Goal: Communication & Community: Answer question/provide support

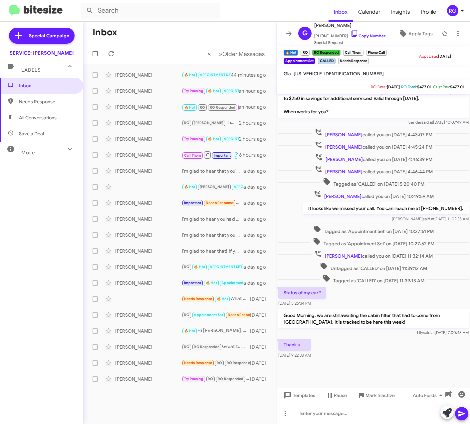
scroll to position [113, 0]
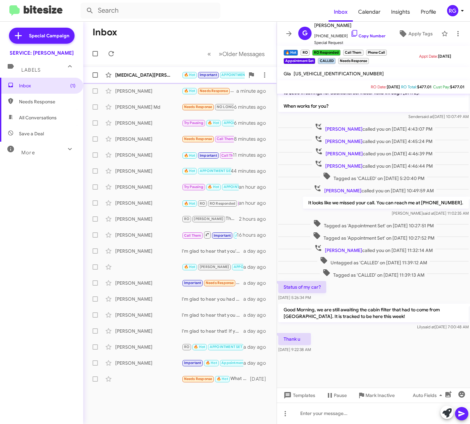
click at [160, 75] on div "[MEDICAL_DATA][PERSON_NAME]" at bounding box center [148, 75] width 67 height 7
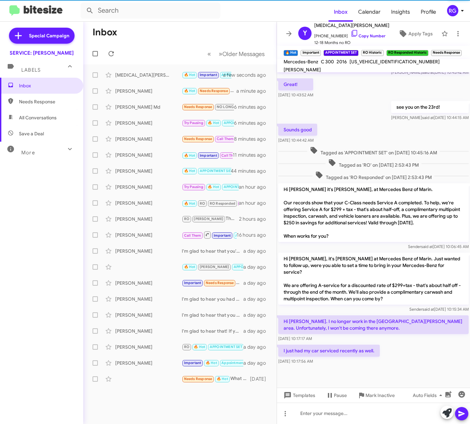
scroll to position [124, 0]
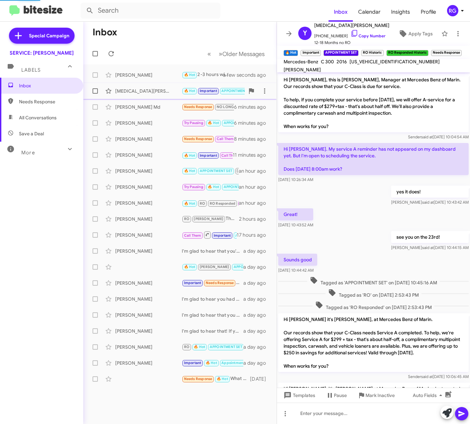
scroll to position [110, 0]
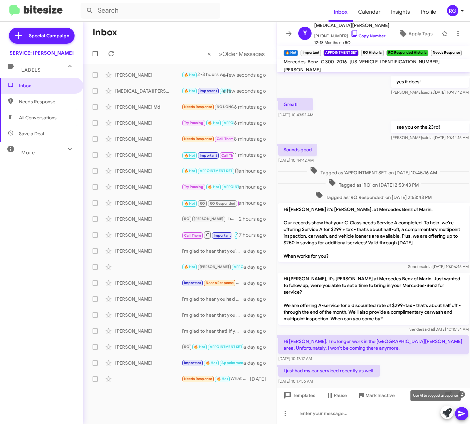
drag, startPoint x: 444, startPoint y: 413, endPoint x: 444, endPoint y: 417, distance: 3.7
click at [444, 416] on icon at bounding box center [447, 412] width 9 height 9
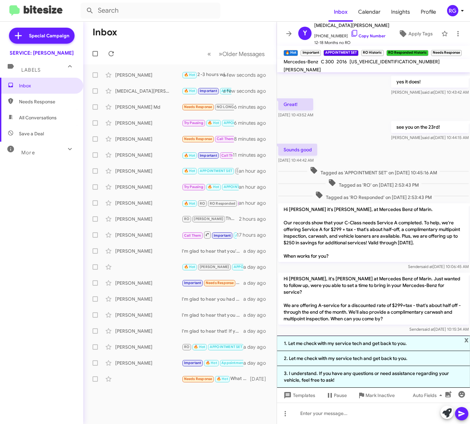
click at [398, 379] on li "3. I understand. If you have any questions or need assistance regarding your ve…" at bounding box center [373, 377] width 193 height 22
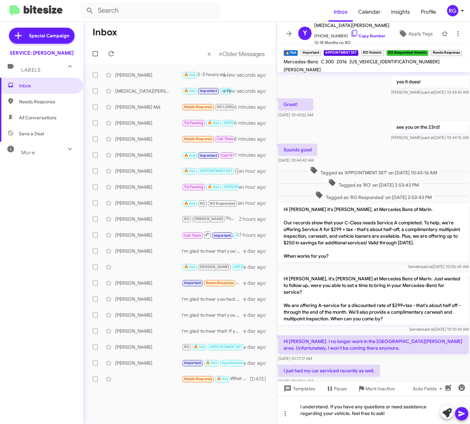
click at [462, 410] on icon at bounding box center [462, 413] width 8 height 8
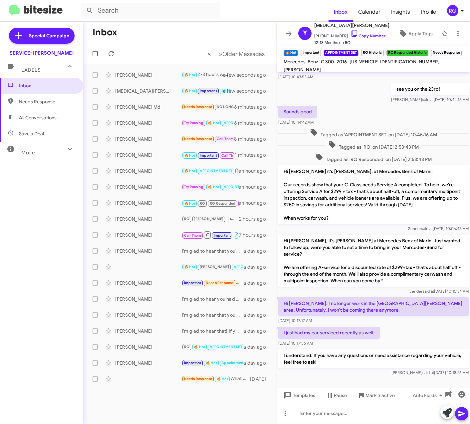
scroll to position [155, 0]
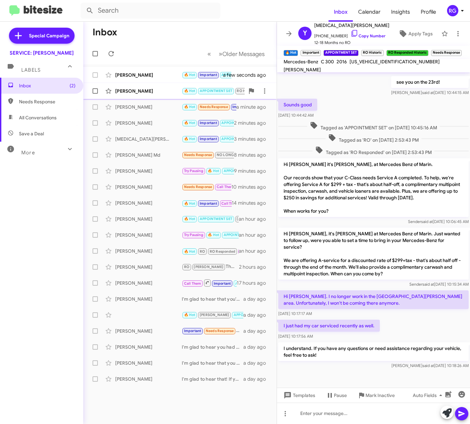
click at [202, 95] on span "🔥 Hot APPOINTMENT SET RO Historic RO Responded Historic Needs Response" at bounding box center [259, 91] width 154 height 8
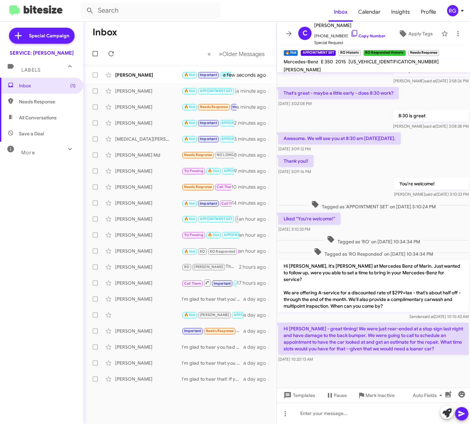
scroll to position [509, 0]
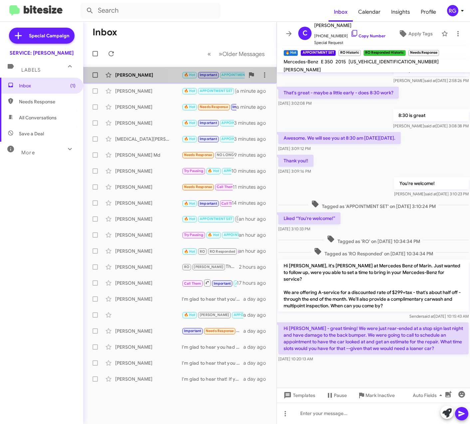
click at [195, 72] on small "🔥 Hot" at bounding box center [190, 75] width 14 height 6
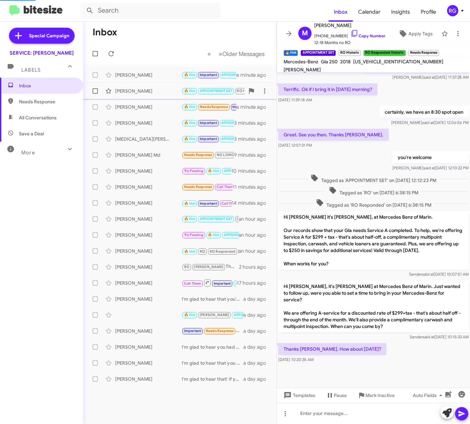
scroll to position [148, 0]
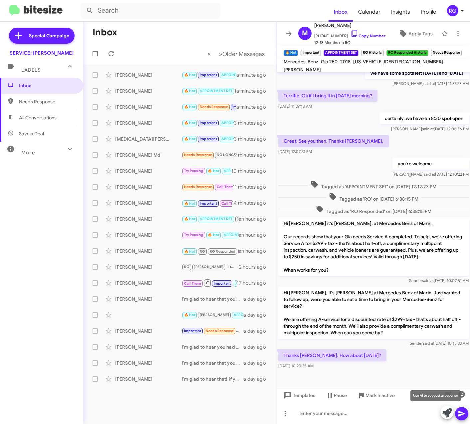
click at [448, 408] on icon at bounding box center [447, 412] width 9 height 9
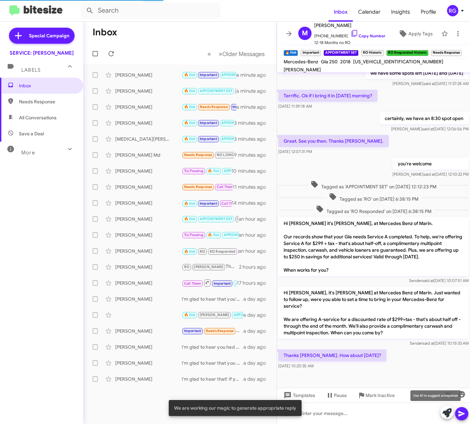
click at [448, 412] on icon at bounding box center [447, 412] width 9 height 9
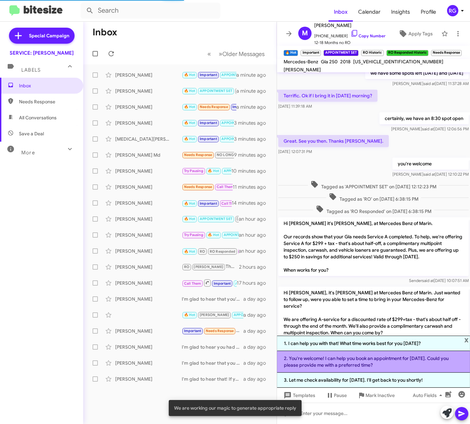
click at [365, 359] on li "2. You're welcome! I can help you book an appointment for tomorrow. Could you p…" at bounding box center [373, 362] width 193 height 22
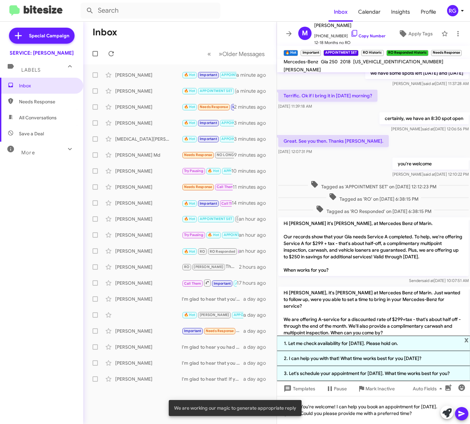
click at [461, 412] on icon at bounding box center [462, 414] width 6 height 6
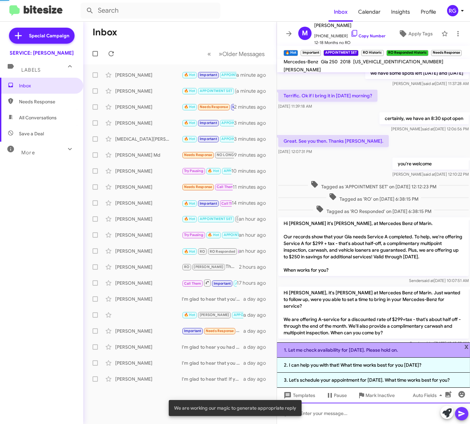
scroll to position [0, 0]
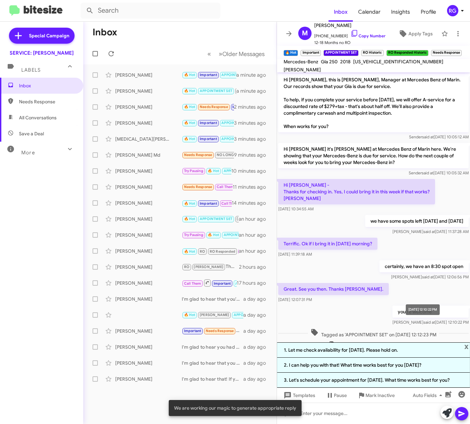
click at [408, 311] on div "Jul 23, 2024, 12:10:22 PM" at bounding box center [423, 309] width 34 height 11
click at [468, 348] on span "x" at bounding box center [467, 346] width 4 height 8
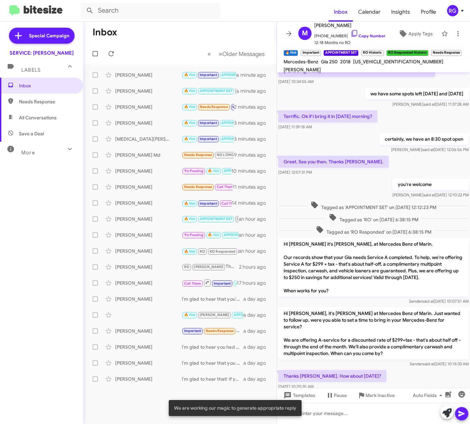
scroll to position [179, 0]
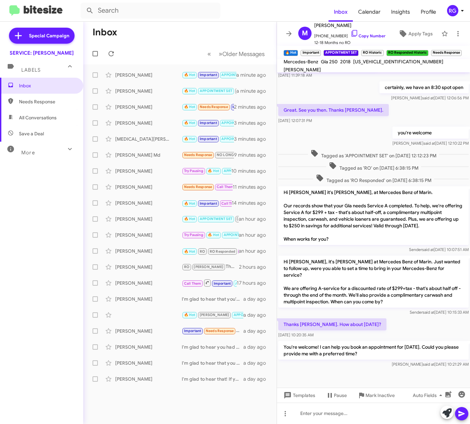
click at [392, 62] on div "WDCTG4GBXJJ374015" at bounding box center [398, 62] width 93 height 8
copy span "WDCTG4GBXJJ374015"
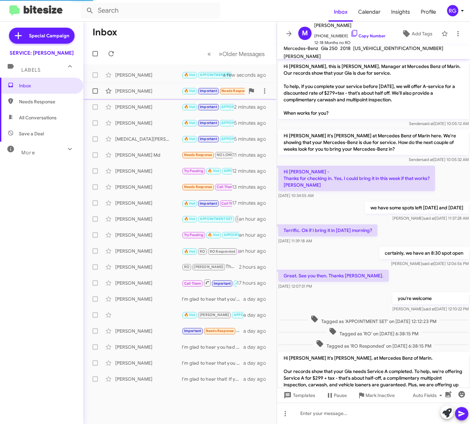
scroll to position [166, 0]
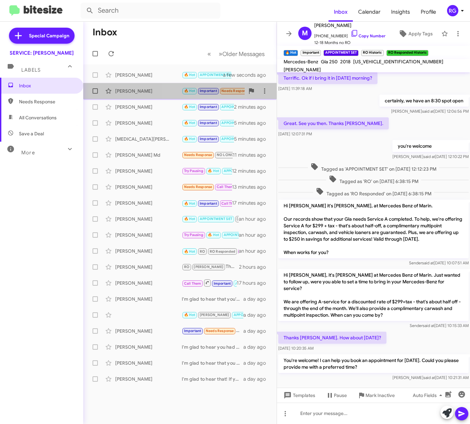
click at [178, 93] on div "[PERSON_NAME]" at bounding box center [148, 91] width 67 height 7
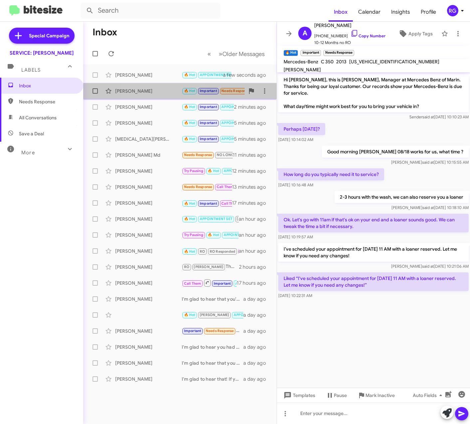
click at [157, 92] on div "[PERSON_NAME]" at bounding box center [148, 91] width 67 height 7
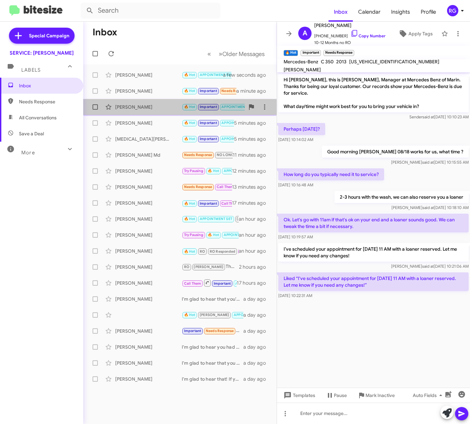
click at [161, 109] on div "Minott Wessinger" at bounding box center [148, 107] width 67 height 7
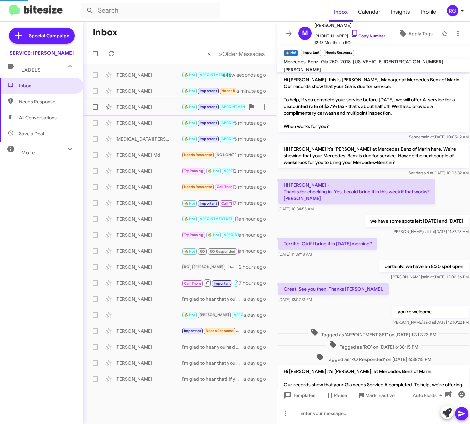
scroll to position [179, 0]
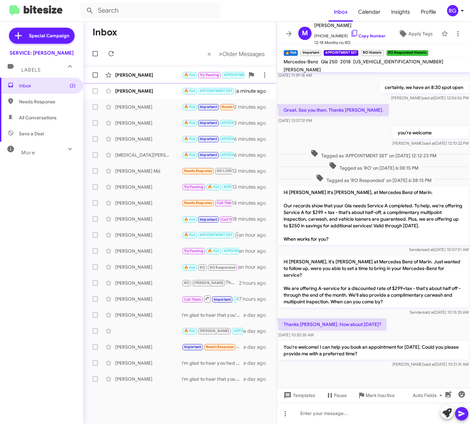
click at [166, 70] on div "Dyonne Philpott 🔥 Hot Try Pausing APPOINTMENT SET RO Historic RO Responded Hist…" at bounding box center [180, 74] width 183 height 13
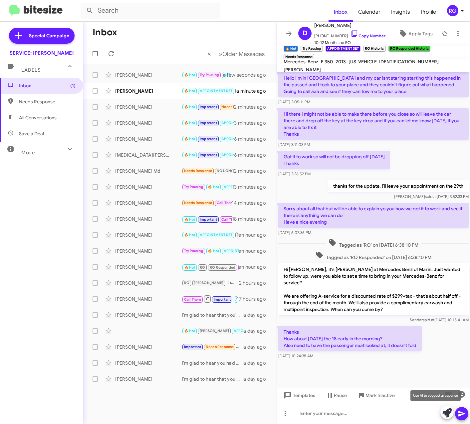
click at [447, 409] on icon at bounding box center [447, 412] width 9 height 9
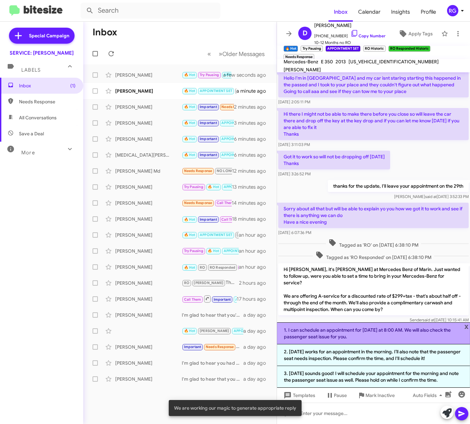
click at [364, 332] on li "1. I can schedule an appointment for next Monday at 8:00 AM. We will also check…" at bounding box center [373, 333] width 193 height 22
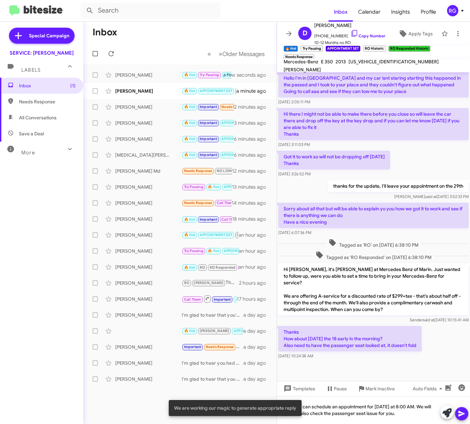
click at [459, 412] on icon at bounding box center [462, 414] width 6 height 6
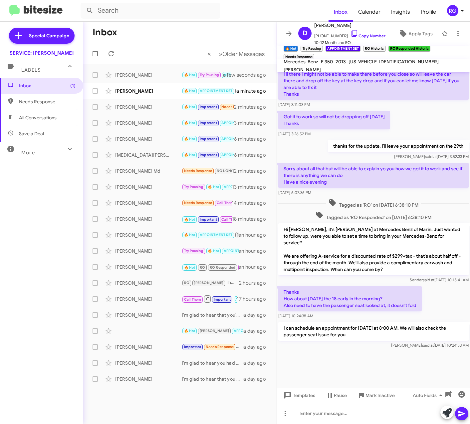
scroll to position [584, 0]
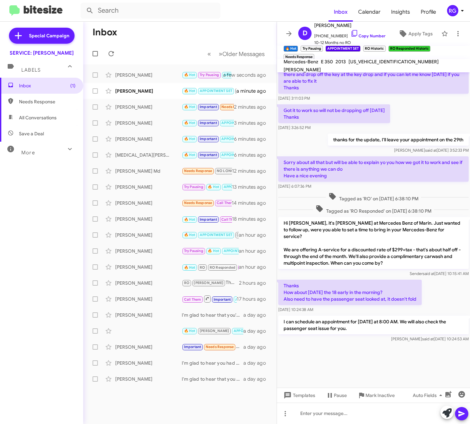
click at [369, 64] on span "WDDKK5KF1DF200492" at bounding box center [394, 62] width 90 height 6
copy span "WDDKK5KF1DF200492"
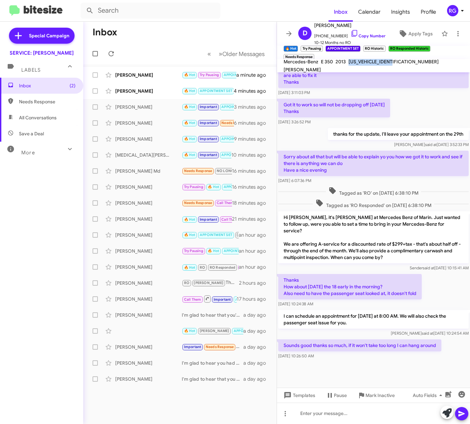
click at [444, 407] on span at bounding box center [447, 412] width 9 height 15
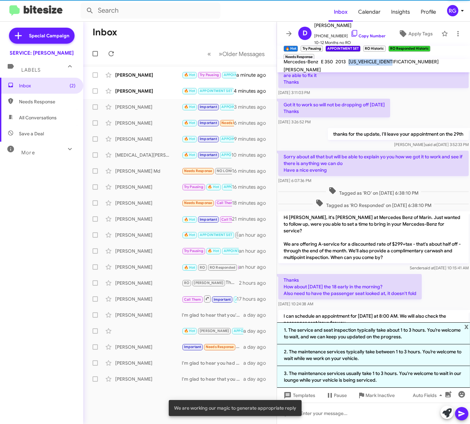
scroll to position [340, 0]
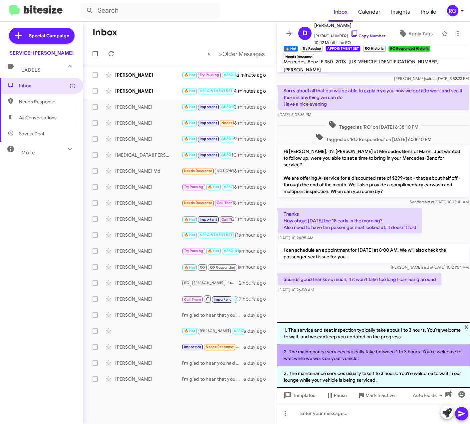
click at [425, 358] on li "2. The maintenance services typically take between 1 to 3 hours. You’re welcome…" at bounding box center [373, 355] width 193 height 22
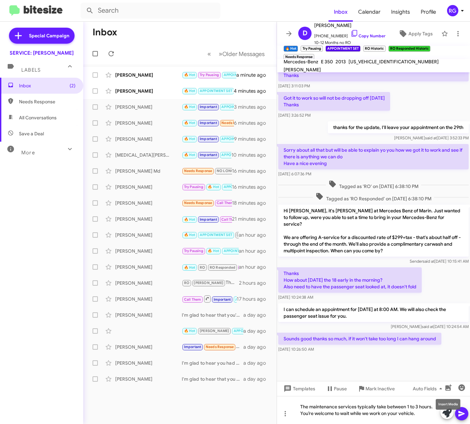
click at [463, 410] on mat-tooltip-component "Insert Media" at bounding box center [448, 404] width 34 height 20
click at [461, 415] on icon at bounding box center [462, 414] width 6 height 6
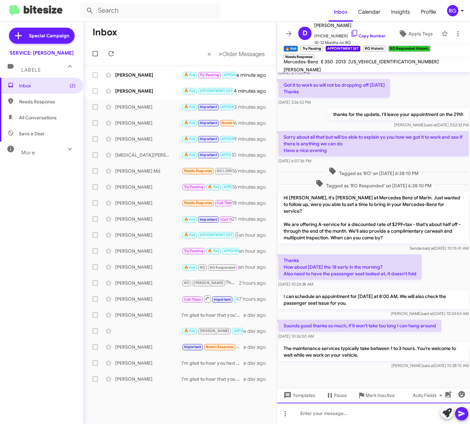
scroll to position [639, 0]
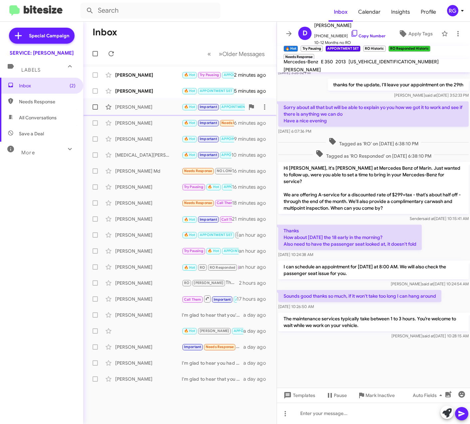
click at [163, 107] on div "Minott Wessinger" at bounding box center [148, 107] width 67 height 7
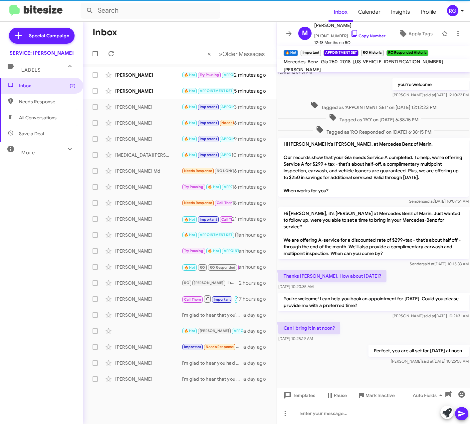
scroll to position [228, 0]
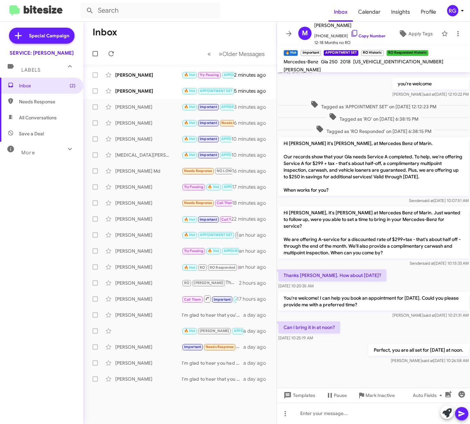
click at [385, 65] on span "WDCTG4GBXJJ374015" at bounding box center [398, 62] width 90 height 6
copy span "WDCTG4GBXJJ374015"
click at [147, 75] on div "Dyonne Philpott" at bounding box center [148, 75] width 67 height 7
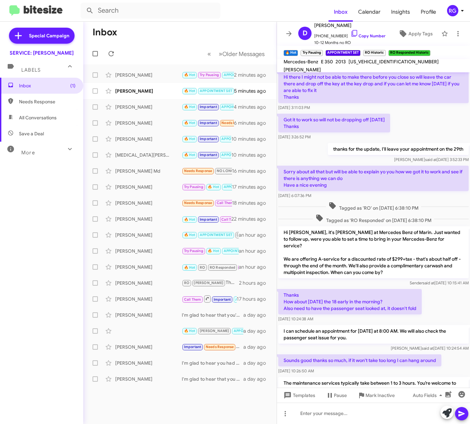
scroll to position [281, 0]
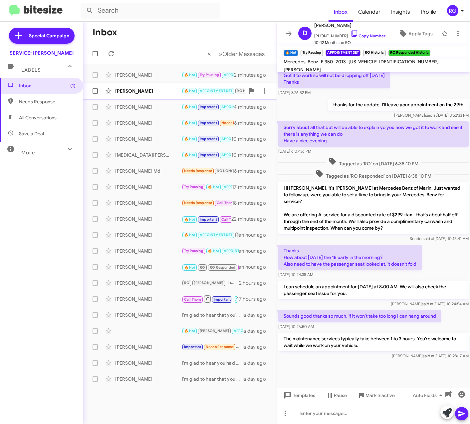
click at [146, 90] on div "[PERSON_NAME]" at bounding box center [148, 91] width 67 height 7
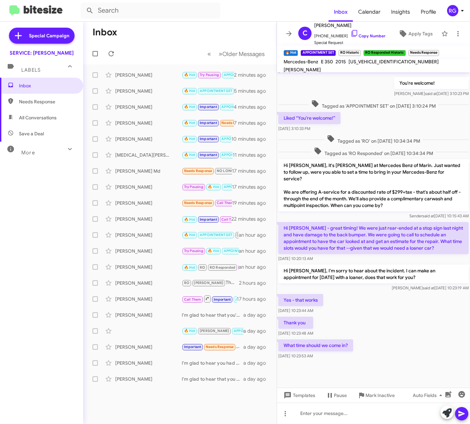
click at [375, 65] on span "WDDHF8JB9FB152328" at bounding box center [394, 62] width 90 height 6
copy span "WDDHF8JB9FB152328"
click at [114, 94] on span at bounding box center [108, 91] width 13 height 8
click at [132, 91] on div "[PERSON_NAME]" at bounding box center [148, 91] width 67 height 7
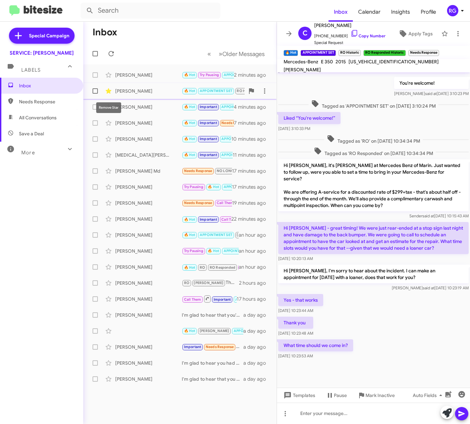
click at [109, 93] on icon at bounding box center [109, 91] width 8 height 8
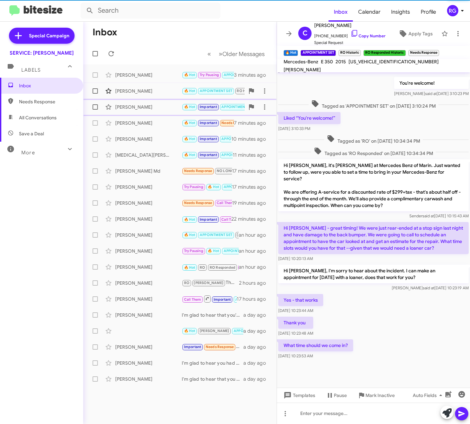
click at [128, 105] on div "[PERSON_NAME]" at bounding box center [148, 107] width 67 height 7
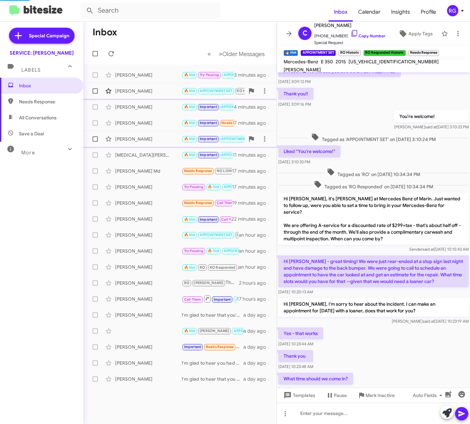
click at [168, 134] on div "Marc Rankin 🔥 Hot Important APPOINTMENT SET RO Historic RO Responded Historic N…" at bounding box center [180, 138] width 183 height 13
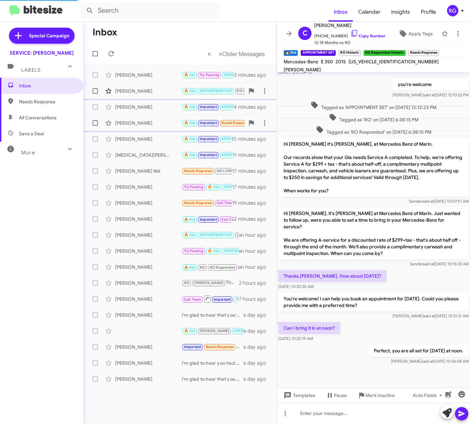
click at [169, 127] on div "Andrew Ferrier 🔥 Hot Important Needs Response Liked “I've scheduled your appoin…" at bounding box center [180, 122] width 183 height 13
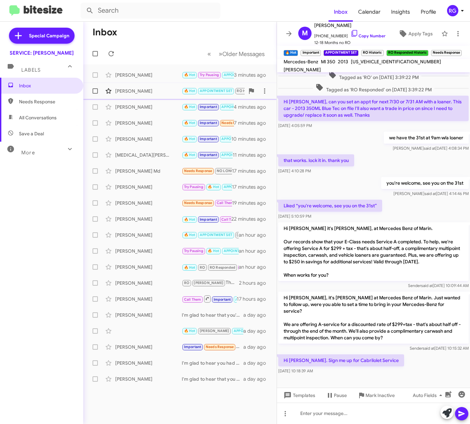
scroll to position [254, 0]
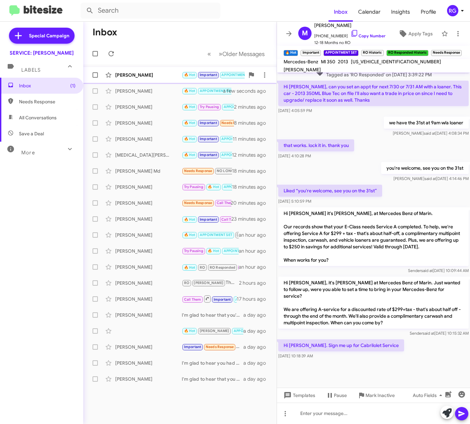
click at [161, 81] on div "Minott Wessinger 🔥 Hot Important APPOINTMENT SET RO Historic RO Responded Histo…" at bounding box center [180, 74] width 183 height 13
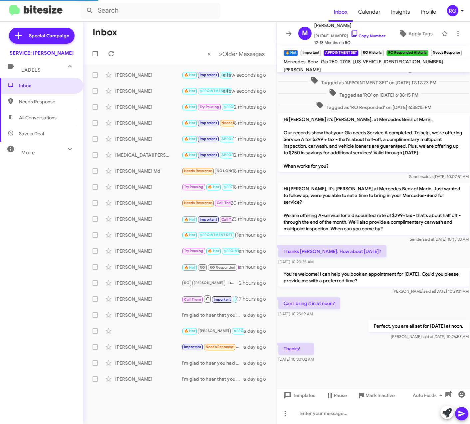
scroll to position [252, 0]
click at [409, 35] on span "Apply Tags" at bounding box center [421, 34] width 24 height 12
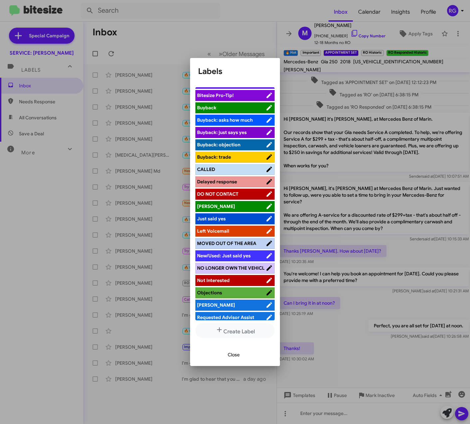
scroll to position [71, 0]
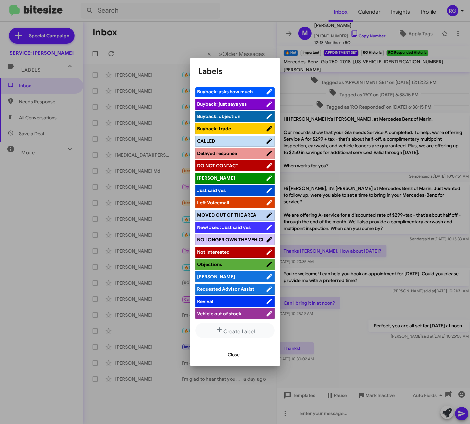
click at [235, 275] on span "[PERSON_NAME]" at bounding box center [231, 276] width 69 height 7
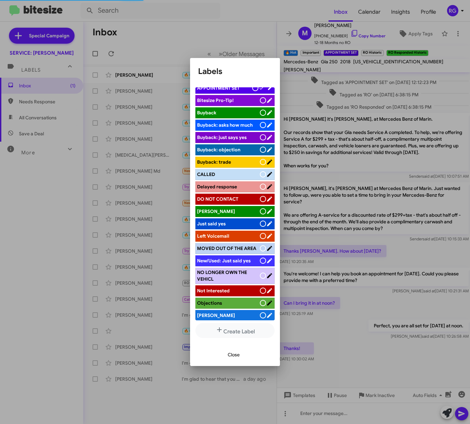
scroll to position [0, 0]
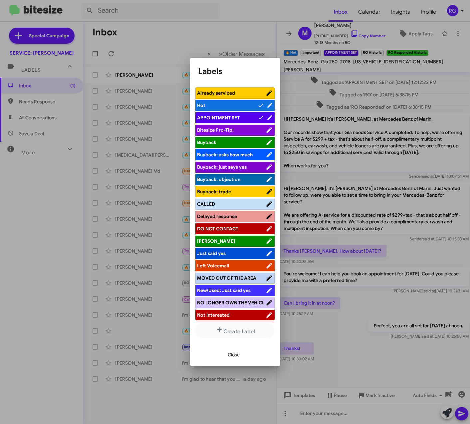
click at [215, 120] on span "APPOINTMENT SET" at bounding box center [218, 118] width 43 height 6
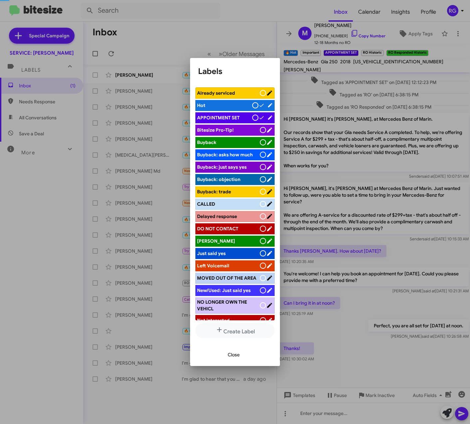
click at [215, 120] on span "APPOINTMENT SET" at bounding box center [218, 118] width 43 height 6
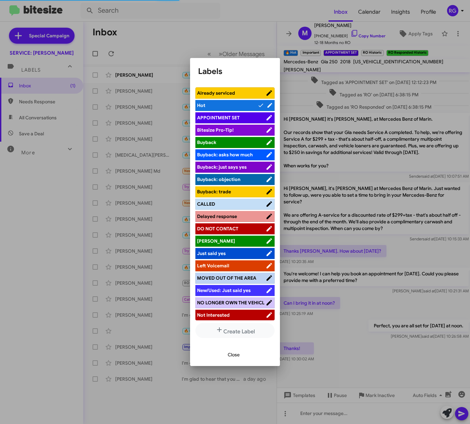
drag, startPoint x: 215, startPoint y: 120, endPoint x: 237, endPoint y: 115, distance: 21.9
click at [237, 115] on span "APPOINTMENT SET" at bounding box center [218, 118] width 43 height 6
click at [230, 356] on span "Close" at bounding box center [234, 354] width 12 height 12
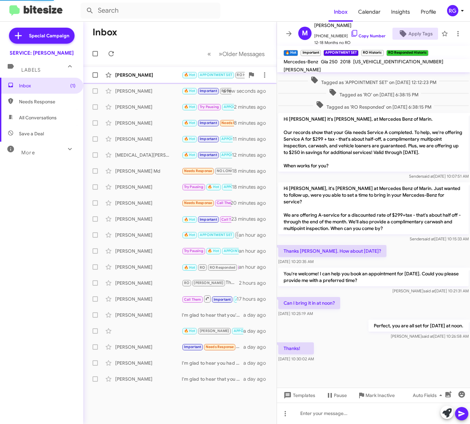
click at [175, 79] on div "Cara Hartley 🔥 Hot APPOINTMENT SET RO Historic RO Responded Historic Needs Resp…" at bounding box center [180, 74] width 183 height 13
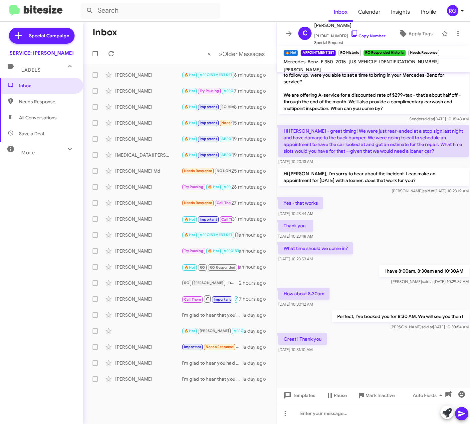
scroll to position [201, 0]
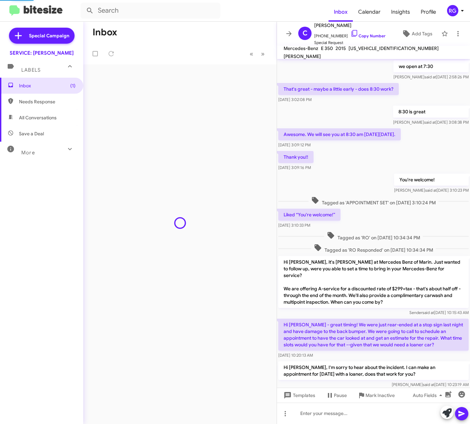
scroll to position [187, 0]
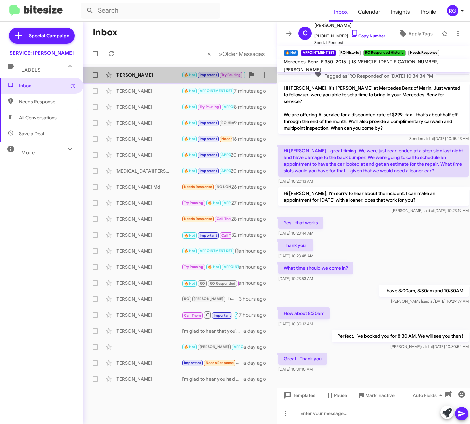
click at [143, 76] on div "Alexis Sarantinos" at bounding box center [148, 75] width 67 height 7
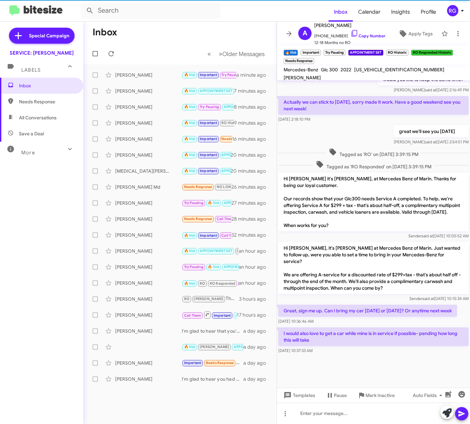
scroll to position [269, 0]
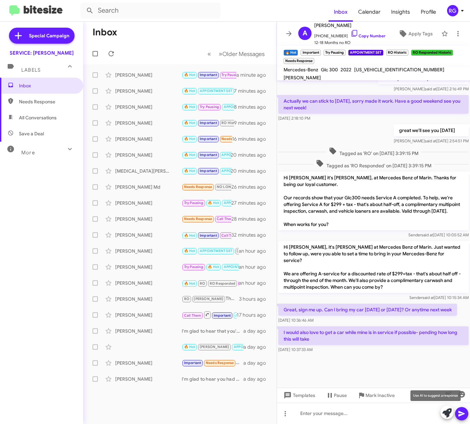
click at [448, 412] on icon at bounding box center [447, 412] width 9 height 9
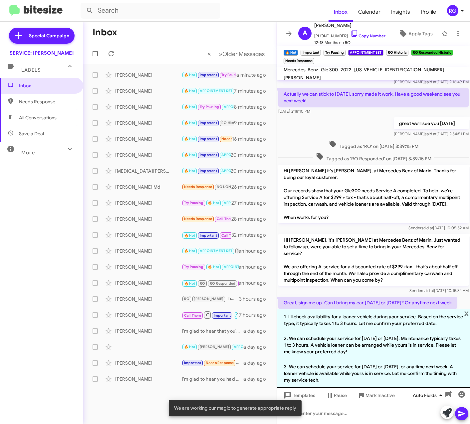
drag, startPoint x: 362, startPoint y: 349, endPoint x: 418, endPoint y: 378, distance: 63.2
click at [363, 350] on li "2. We can schedule your service for Thursday or Friday. Maintenance typically t…" at bounding box center [373, 345] width 193 height 28
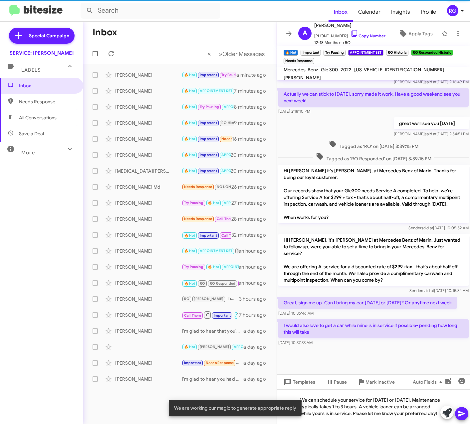
drag, startPoint x: 460, startPoint y: 415, endPoint x: 452, endPoint y: 403, distance: 14.5
click at [459, 415] on icon at bounding box center [462, 414] width 6 height 6
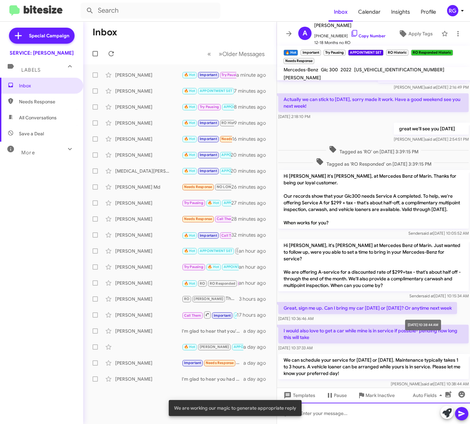
scroll to position [512, 0]
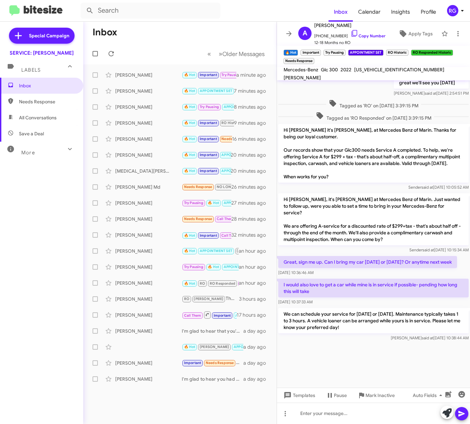
click at [389, 73] on span "W1N0G8EB2NV335820" at bounding box center [399, 70] width 90 height 6
copy span "W1N0G8EB2NV335820"
click at [368, 421] on div at bounding box center [373, 412] width 193 height 21
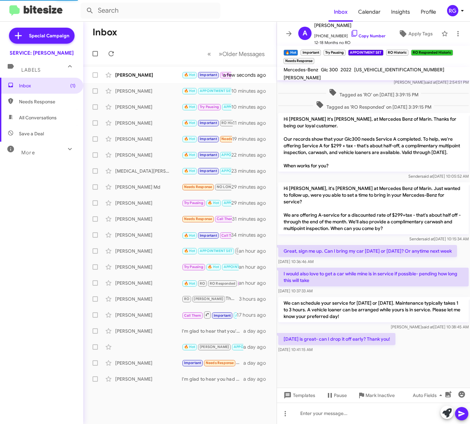
scroll to position [269, 0]
click at [183, 75] on small "🔥 Hot" at bounding box center [190, 75] width 14 height 6
click at [448, 409] on icon at bounding box center [447, 412] width 9 height 9
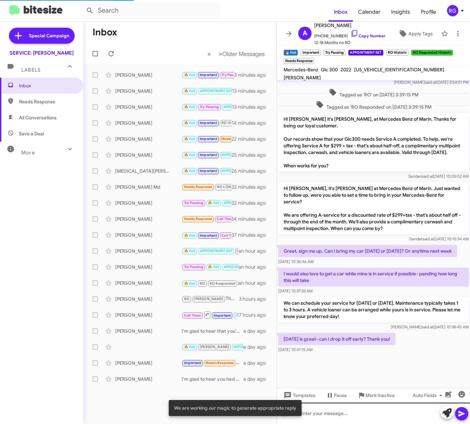
scroll to position [328, 0]
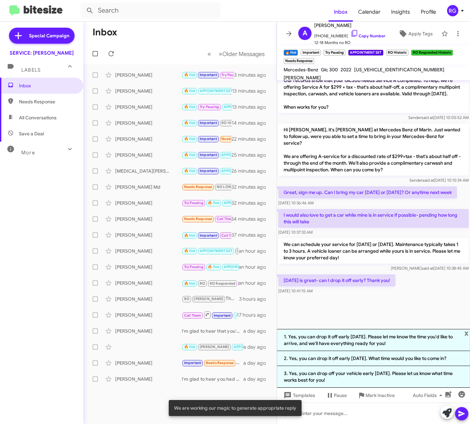
click at [443, 285] on div "Thursday is great- can I drop it off early? Thank you! Aug 12, 2025, 10:41:15 AM" at bounding box center [373, 284] width 193 height 23
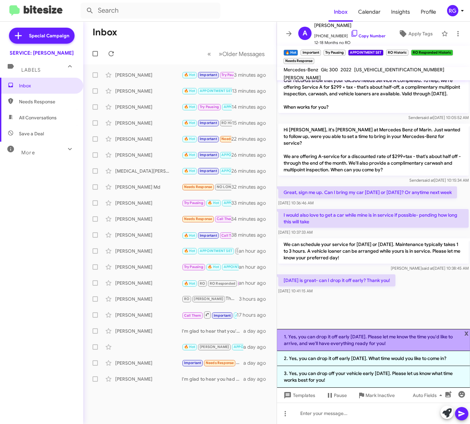
click at [434, 344] on li "1. Yes, you can drop it off early on Thursday. Please let me know the time you'…" at bounding box center [373, 340] width 193 height 22
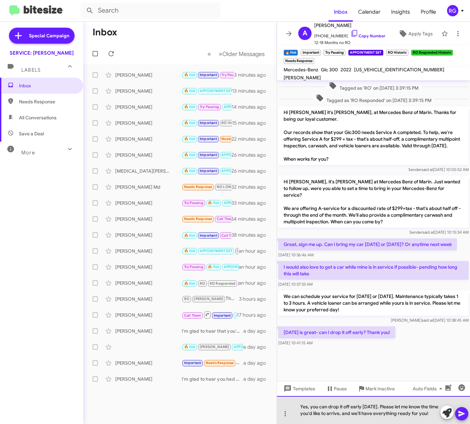
drag, startPoint x: 359, startPoint y: 412, endPoint x: 390, endPoint y: 399, distance: 33.4
click at [390, 399] on div "Yes, you can drop it off early on Thursday. Please let me know the time you'd l…" at bounding box center [373, 410] width 193 height 28
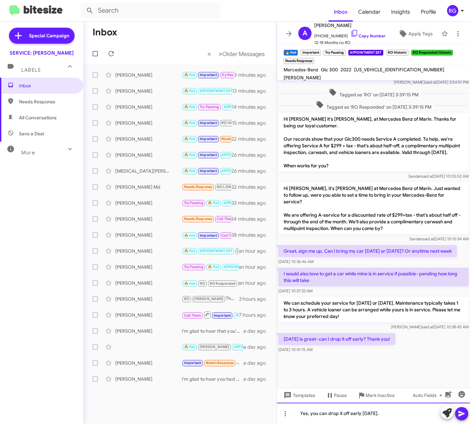
scroll to position [269, 0]
click at [452, 409] on icon at bounding box center [447, 412] width 9 height 9
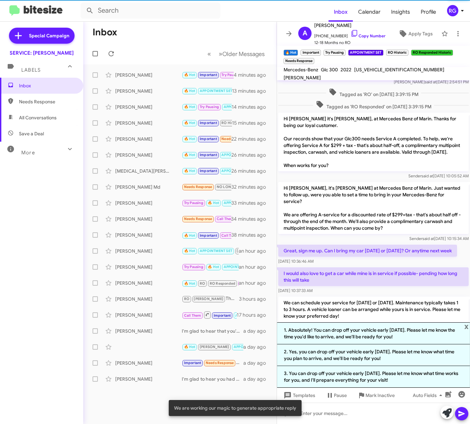
scroll to position [334, 0]
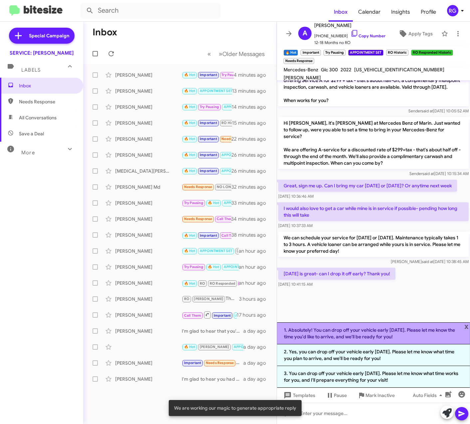
click at [431, 335] on li "1. Absolutely! You can drop off your vehicle early on Thursday. Please let me k…" at bounding box center [373, 333] width 193 height 22
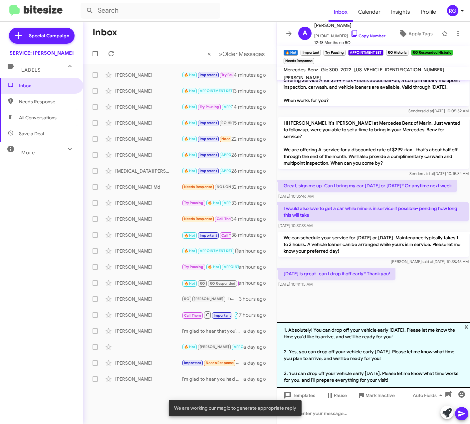
scroll to position [282, 0]
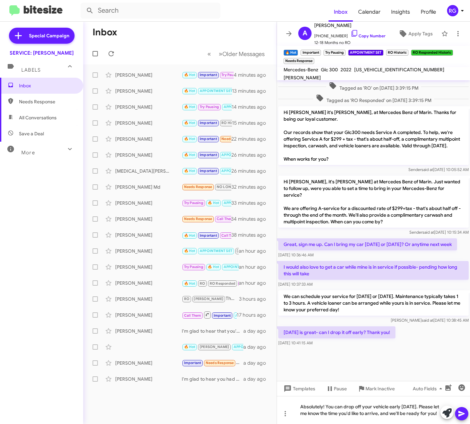
click at [464, 409] on icon at bounding box center [462, 413] width 8 height 8
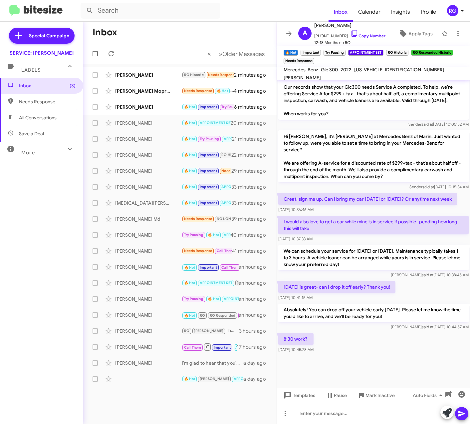
scroll to position [275, 0]
click at [167, 110] on div "[PERSON_NAME]" at bounding box center [148, 107] width 67 height 7
click at [385, 73] on span "W1N0G8EB2NV335820" at bounding box center [399, 70] width 90 height 6
copy span "W1N0G8EB2NV335820"
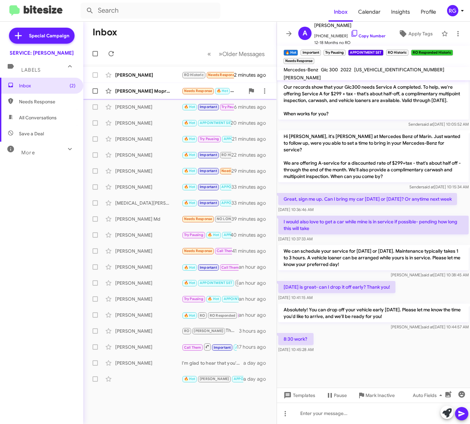
click at [178, 91] on div "[PERSON_NAME] Mopress" at bounding box center [148, 91] width 67 height 7
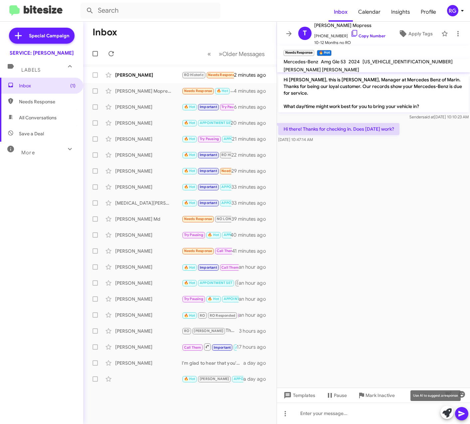
click at [448, 412] on icon at bounding box center [447, 412] width 9 height 9
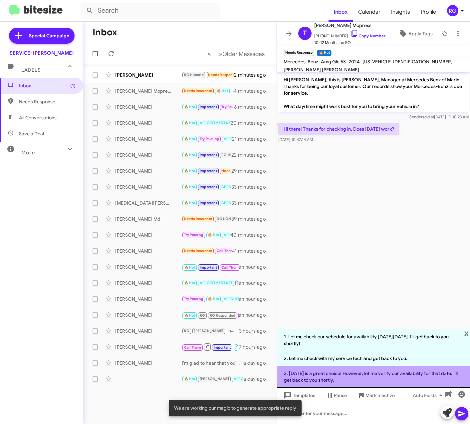
click at [372, 379] on li "3. Sunday, August 24th is a great choice! However, let me verify our availabili…" at bounding box center [373, 377] width 193 height 22
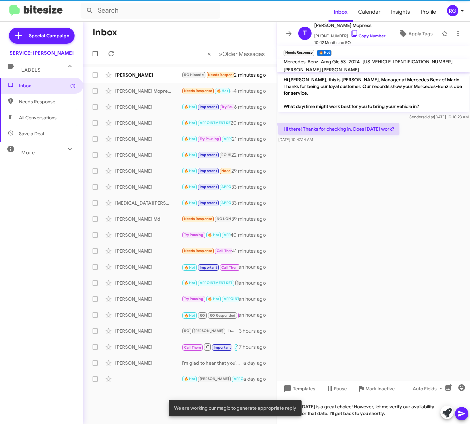
click at [461, 412] on icon at bounding box center [462, 414] width 6 height 6
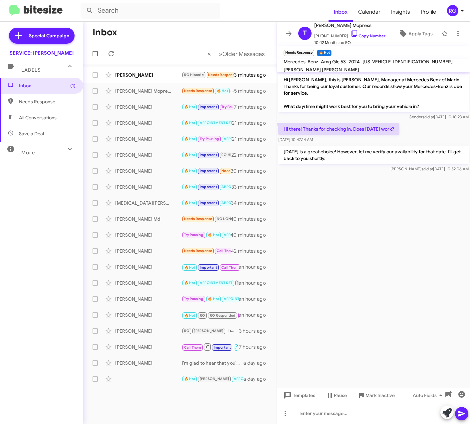
click at [389, 63] on span "4JGFB6BE2RB211326" at bounding box center [408, 62] width 90 height 6
copy span "4JGFB6BE2RB211326"
click at [441, 414] on div at bounding box center [455, 412] width 28 height 15
click at [437, 406] on div at bounding box center [373, 412] width 193 height 21
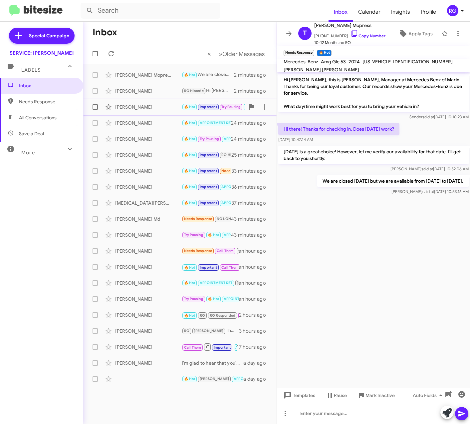
click at [143, 109] on div "[PERSON_NAME]" at bounding box center [148, 107] width 67 height 7
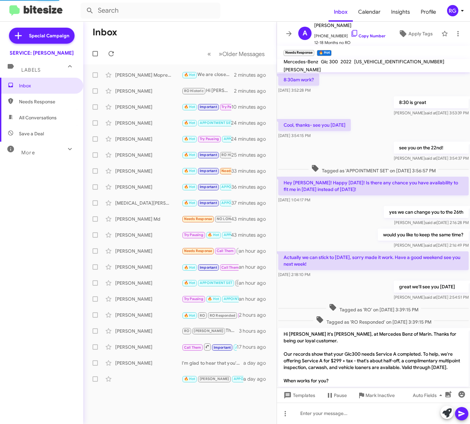
scroll to position [267, 0]
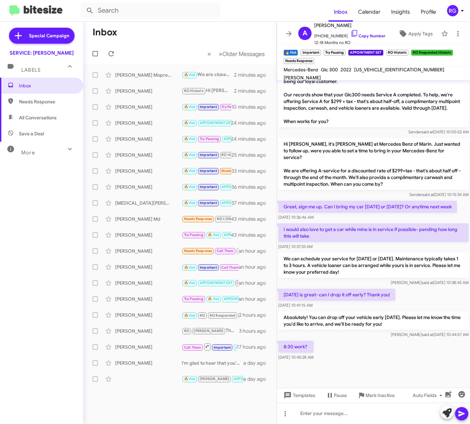
click at [358, 73] on span "W1N0G8EB2NV335820" at bounding box center [399, 70] width 90 height 6
click at [359, 73] on span "W1N0G8EB2NV335820" at bounding box center [399, 70] width 90 height 6
copy span "W1N0G8EB2NV335820"
click at [448, 412] on icon at bounding box center [447, 412] width 9 height 9
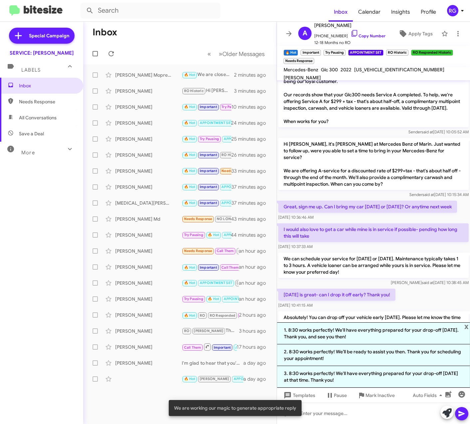
drag, startPoint x: 390, startPoint y: 352, endPoint x: 392, endPoint y: 356, distance: 3.9
click at [390, 353] on li "2. 8:30 works perfectly! We’ll be ready to assist you then. Thank you for sched…" at bounding box center [373, 355] width 193 height 22
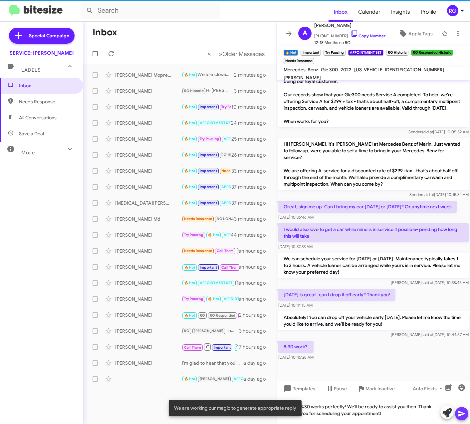
click at [462, 415] on icon at bounding box center [462, 413] width 8 height 8
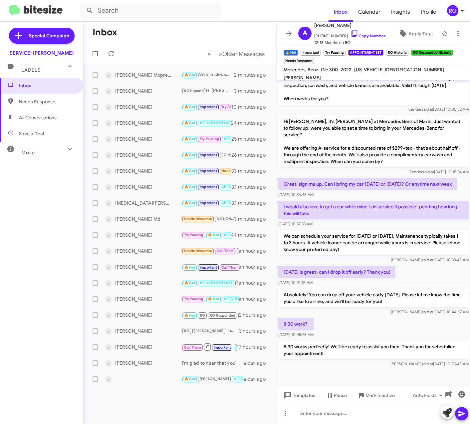
scroll to position [534, 0]
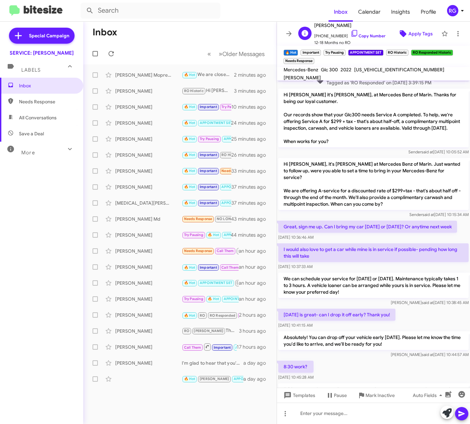
click at [417, 30] on span "Apply Tags" at bounding box center [421, 34] width 24 height 12
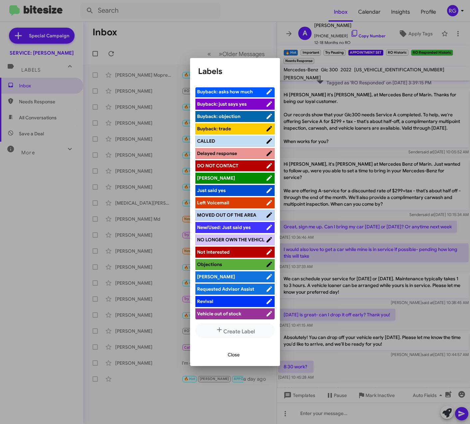
scroll to position [71, 0]
click at [222, 279] on li "[PERSON_NAME]" at bounding box center [235, 276] width 79 height 11
click at [232, 273] on span "[PERSON_NAME]" at bounding box center [231, 276] width 69 height 7
click at [239, 356] on span "Close" at bounding box center [234, 354] width 12 height 12
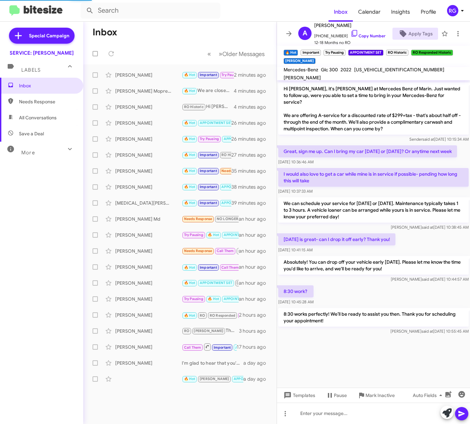
scroll to position [271, 0]
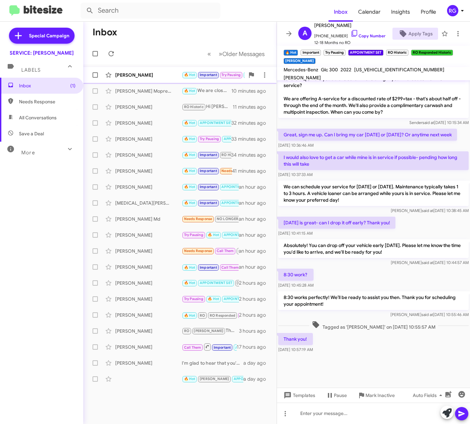
click at [178, 70] on div "Alexis Sarantinos 🔥 Hot Important Try Pausing APPOINTMENT SET RO Historic RO Re…" at bounding box center [180, 74] width 183 height 13
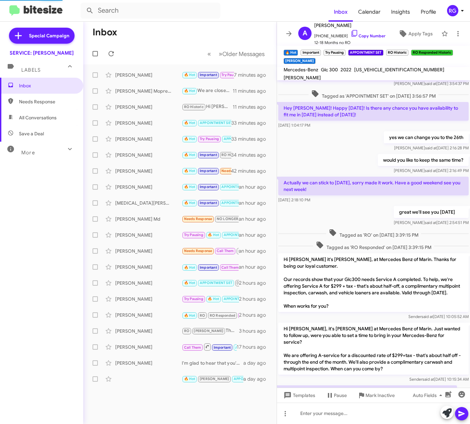
scroll to position [443, 0]
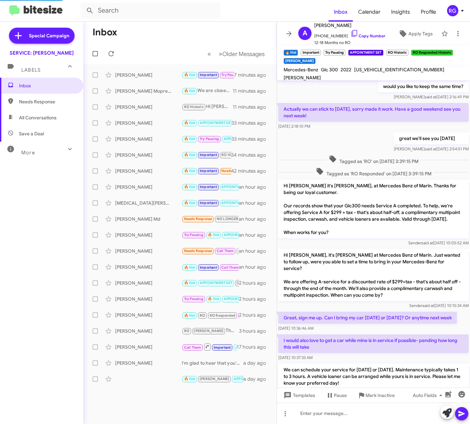
drag, startPoint x: 468, startPoint y: 360, endPoint x: 431, endPoint y: 443, distance: 91.0
click at [431, 423] on html "Inbox Calendar Insights Profile RG Special Campaign SERVICE: Mercedes Marin Lab…" at bounding box center [235, 212] width 470 height 424
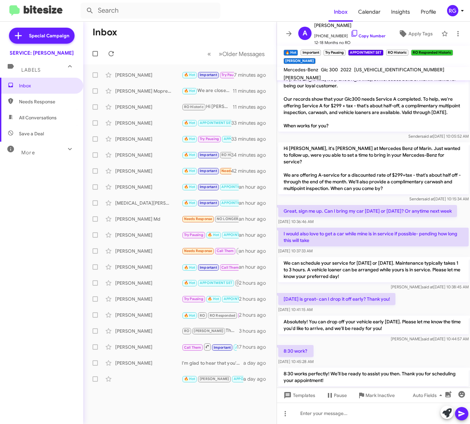
scroll to position [661, 0]
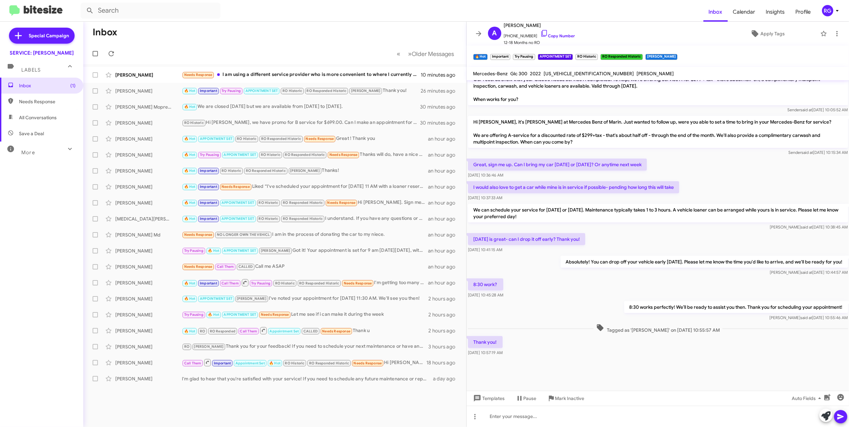
scroll to position [195, 0]
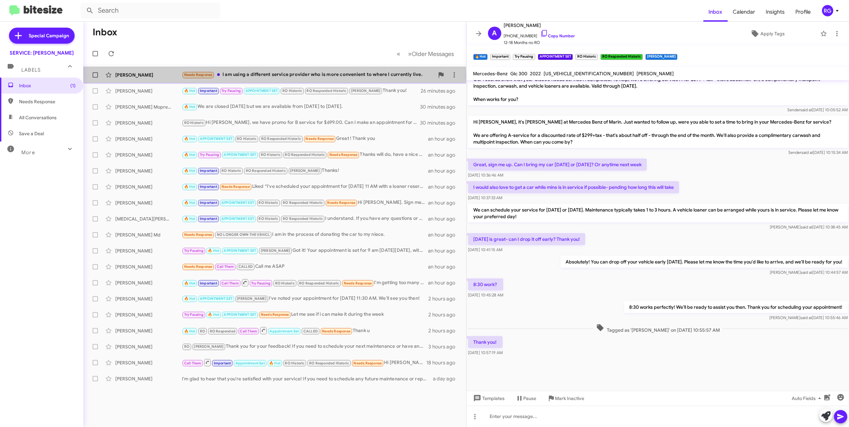
click at [218, 76] on div "Needs Response I am using a different service provider who is more convenient t…" at bounding box center [308, 75] width 253 height 8
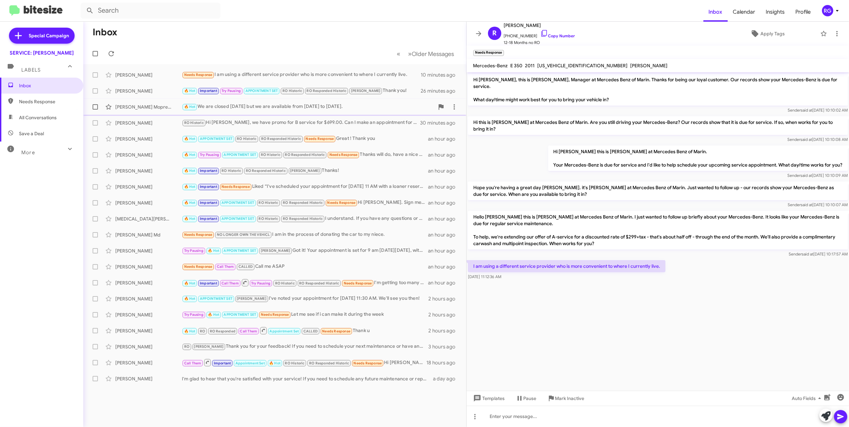
click at [342, 109] on div "🔥 Hot We are closed on sunday but we are available from Monday to Saturday." at bounding box center [308, 107] width 253 height 8
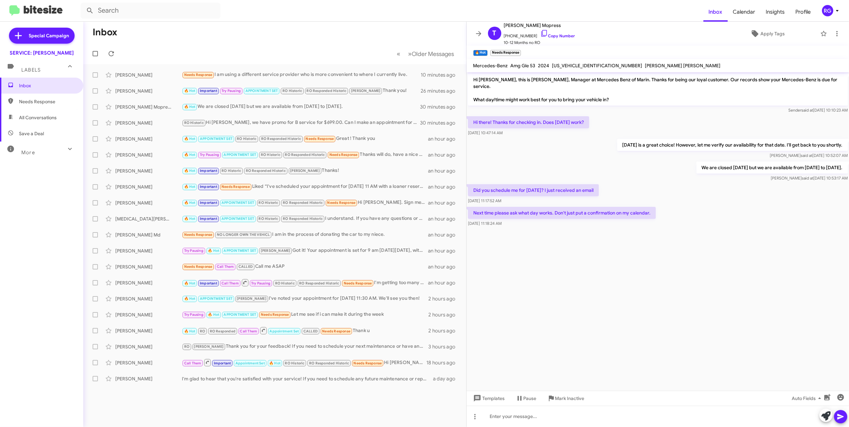
click at [470, 420] on icon at bounding box center [826, 415] width 9 height 9
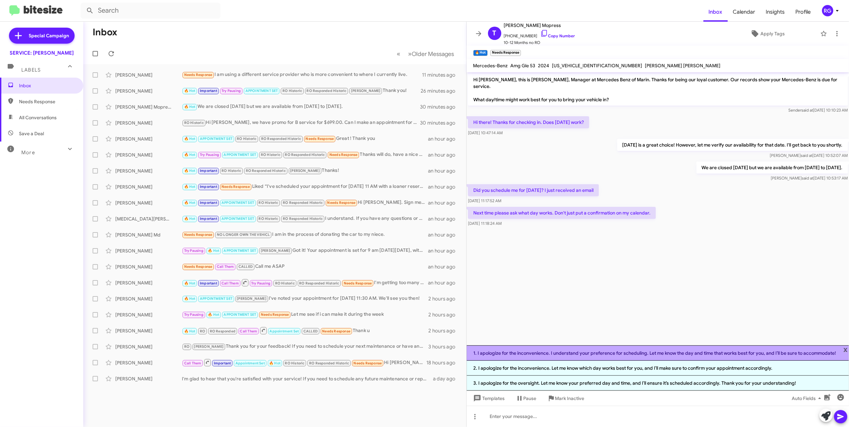
click at [470, 356] on li "1. I apologize for the inconvenience. I understand your preference for scheduli…" at bounding box center [658, 352] width 383 height 15
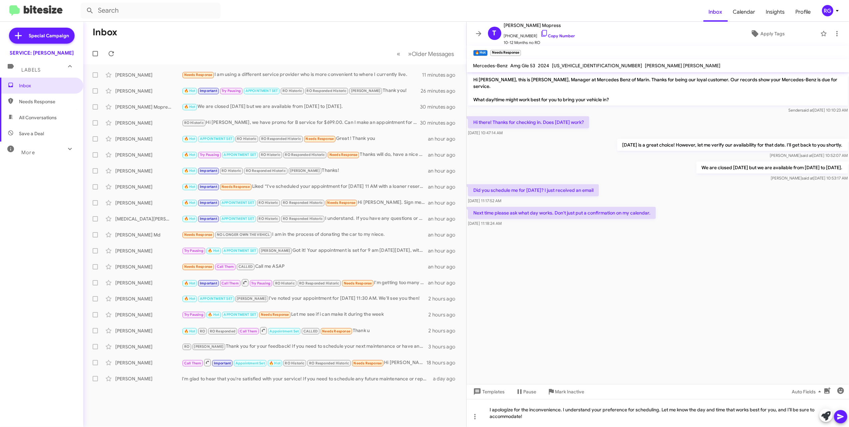
click at [470, 416] on icon at bounding box center [841, 417] width 6 height 6
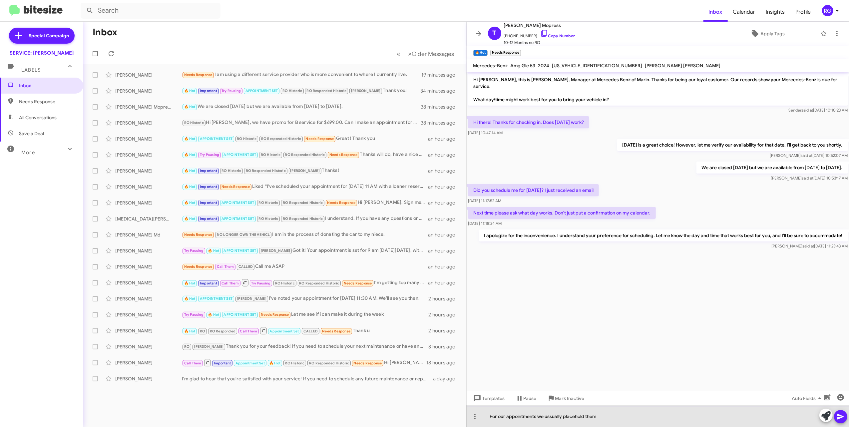
drag, startPoint x: 646, startPoint y: 425, endPoint x: 394, endPoint y: 412, distance: 252.2
click at [395, 415] on div "Inbox « Previous » Next Older Messages Ron Naventi Needs Response I am using a …" at bounding box center [466, 224] width 766 height 405
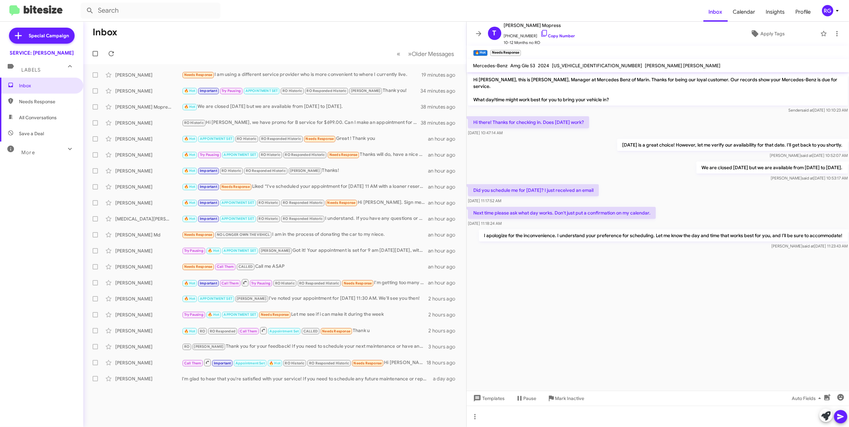
click at [470, 66] on span "4JGFB6BE2RB211326" at bounding box center [597, 66] width 90 height 6
copy span "4JGFB6BE2RB211326"
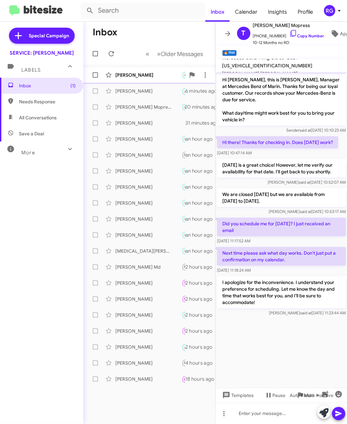
click at [150, 76] on div "Simon Corado" at bounding box center [148, 75] width 67 height 7
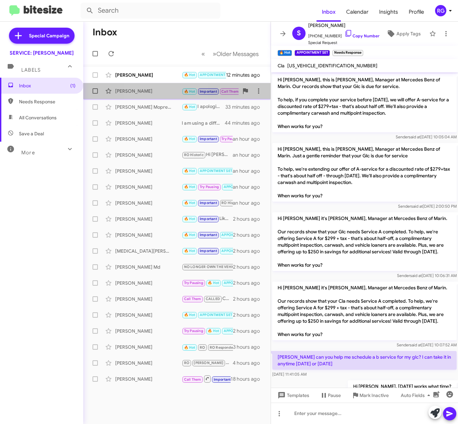
click at [155, 88] on div "[PERSON_NAME]" at bounding box center [148, 91] width 67 height 7
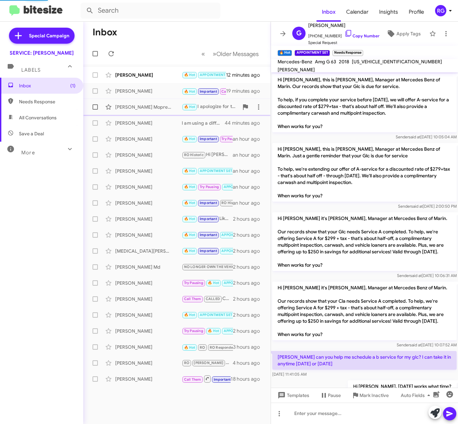
scroll to position [314, 0]
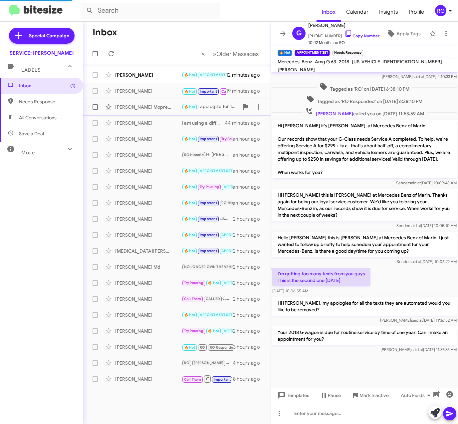
click at [187, 110] on small "🔥 Hot" at bounding box center [190, 107] width 14 height 6
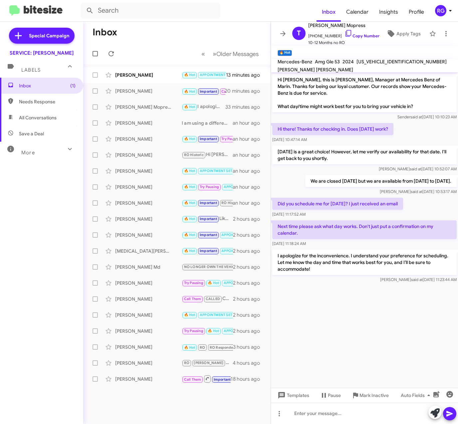
click at [346, 63] on span "[US_VEHICLE_IDENTIFICATION_NUMBER]" at bounding box center [402, 62] width 90 height 6
click at [346, 65] on span "[US_VEHICLE_IDENTIFICATION_NUMBER]" at bounding box center [402, 62] width 90 height 6
drag, startPoint x: 380, startPoint y: 65, endPoint x: 384, endPoint y: 65, distance: 4.0
copy span "[US_VEHICLE_IDENTIFICATION_NUMBER]"
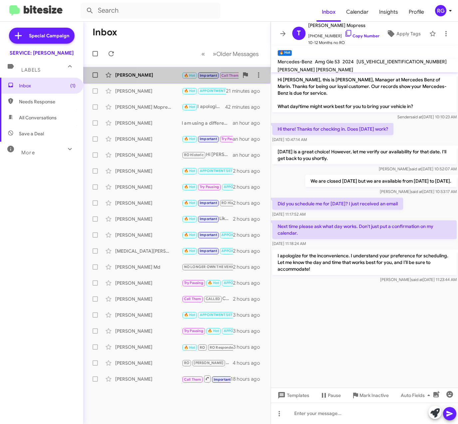
click at [162, 70] on div "Georgina Russell 🔥 Hot Important Call Them Try Pausing RO Historic RO Responded…" at bounding box center [177, 74] width 177 height 13
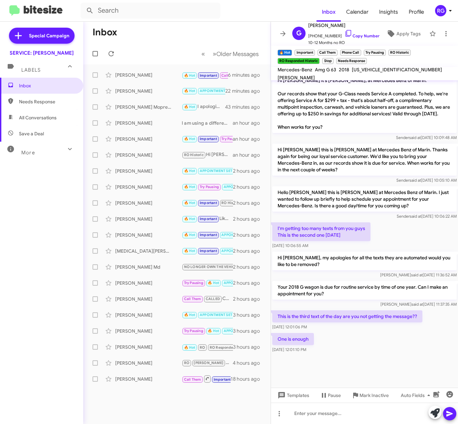
scroll to position [322, 0]
click at [346, 378] on div at bounding box center [364, 370] width 187 height 33
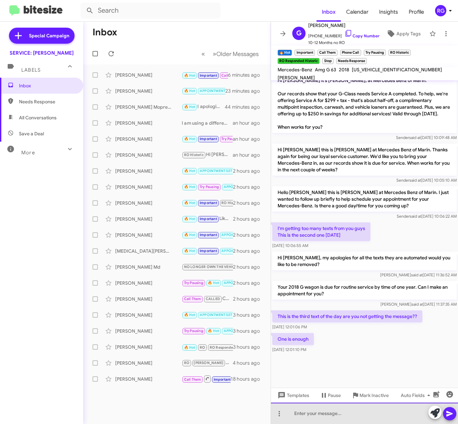
click at [329, 410] on div at bounding box center [364, 412] width 187 height 21
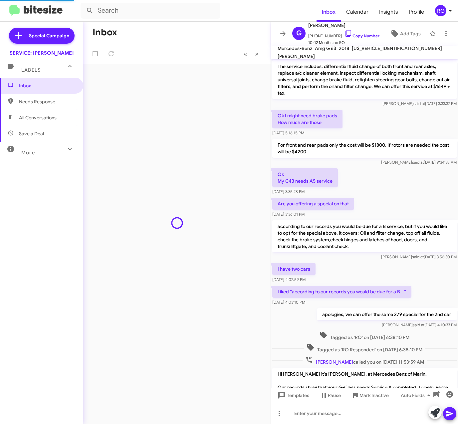
scroll to position [301, 0]
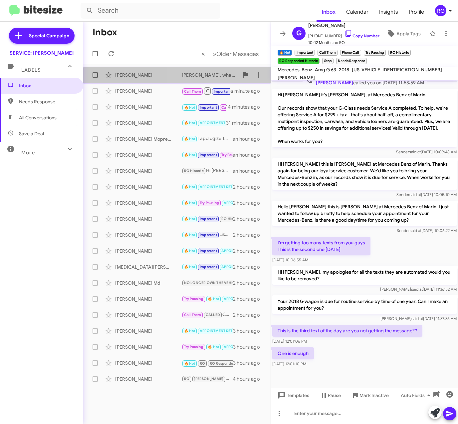
click at [215, 82] on span "Ron Naventi Ron, what if we offered you concierge pickup and drop off? We will …" at bounding box center [177, 75] width 188 height 16
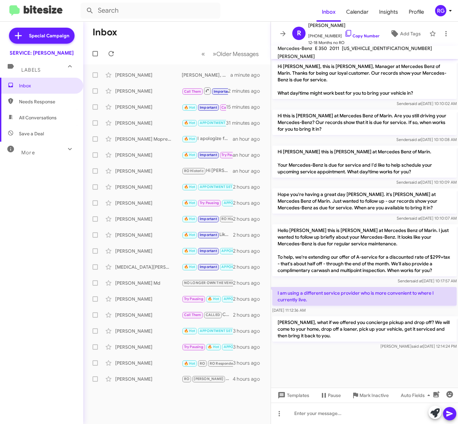
click at [370, 50] on span "[US_VEHICLE_IDENTIFICATION_NUMBER]" at bounding box center [387, 48] width 90 height 6
copy span "[US_VEHICLE_IDENTIFICATION_NUMBER]"
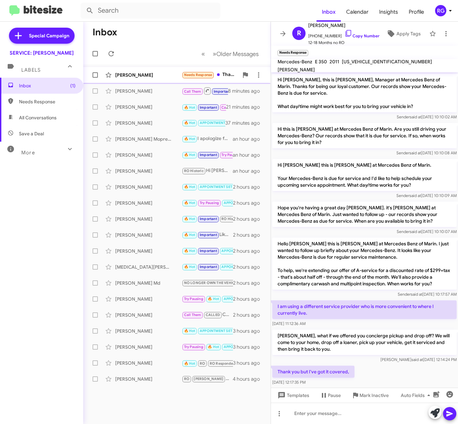
drag, startPoint x: 170, startPoint y: 75, endPoint x: 171, endPoint y: 79, distance: 4.4
click at [170, 75] on div "[PERSON_NAME]" at bounding box center [148, 75] width 67 height 7
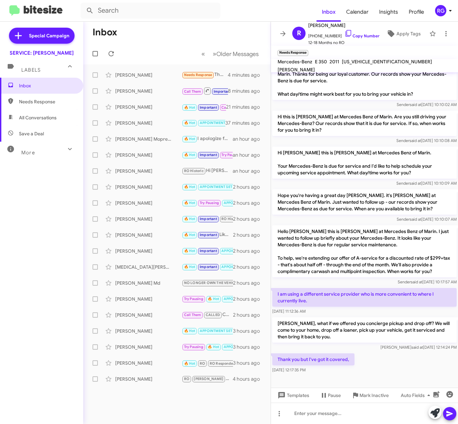
scroll to position [19, 0]
click at [378, 229] on p "Hello [PERSON_NAME] this is [PERSON_NAME] at Mercedes Benz of Marin. I just wan…" at bounding box center [365, 251] width 185 height 52
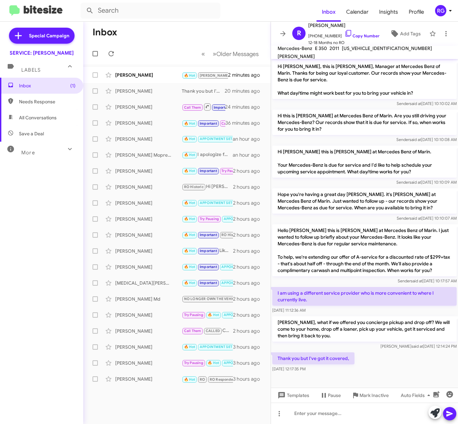
drag, startPoint x: 185, startPoint y: 31, endPoint x: 189, endPoint y: 30, distance: 4.2
click at [185, 31] on mat-toolbar-row "Inbox" at bounding box center [177, 32] width 188 height 21
